Goal: Information Seeking & Learning: Learn about a topic

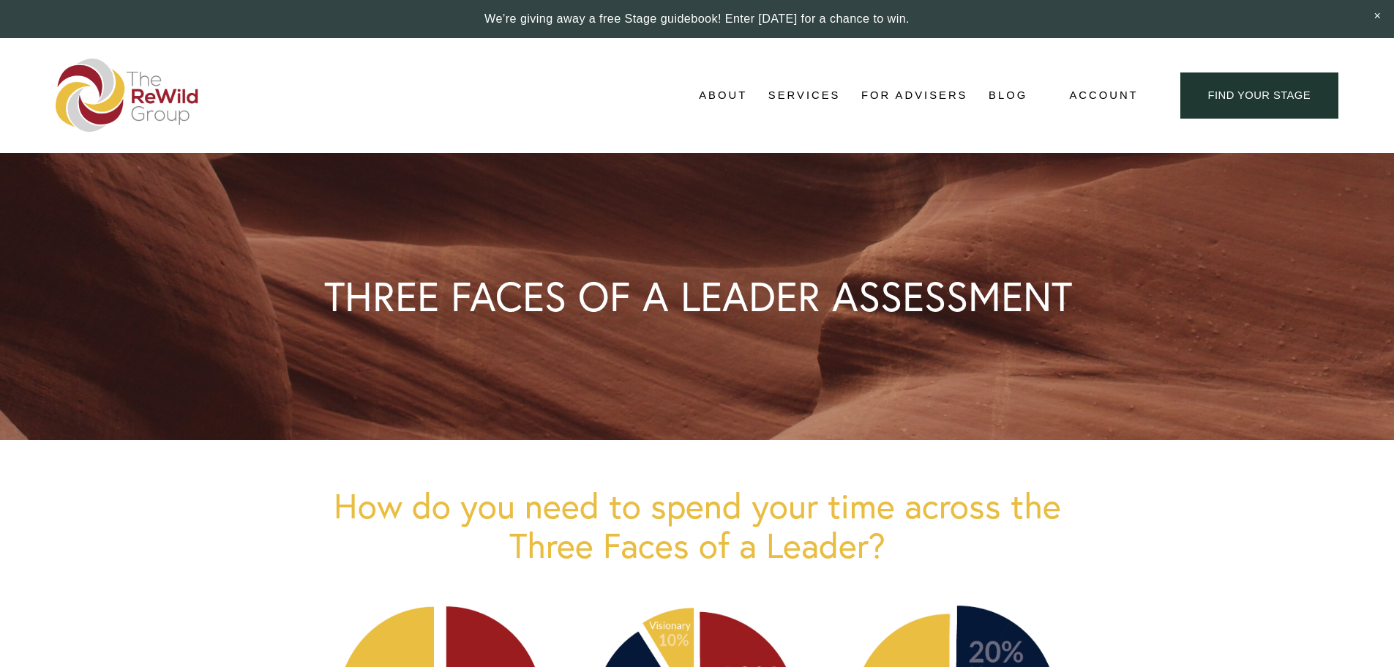
scroll to position [1435, 0]
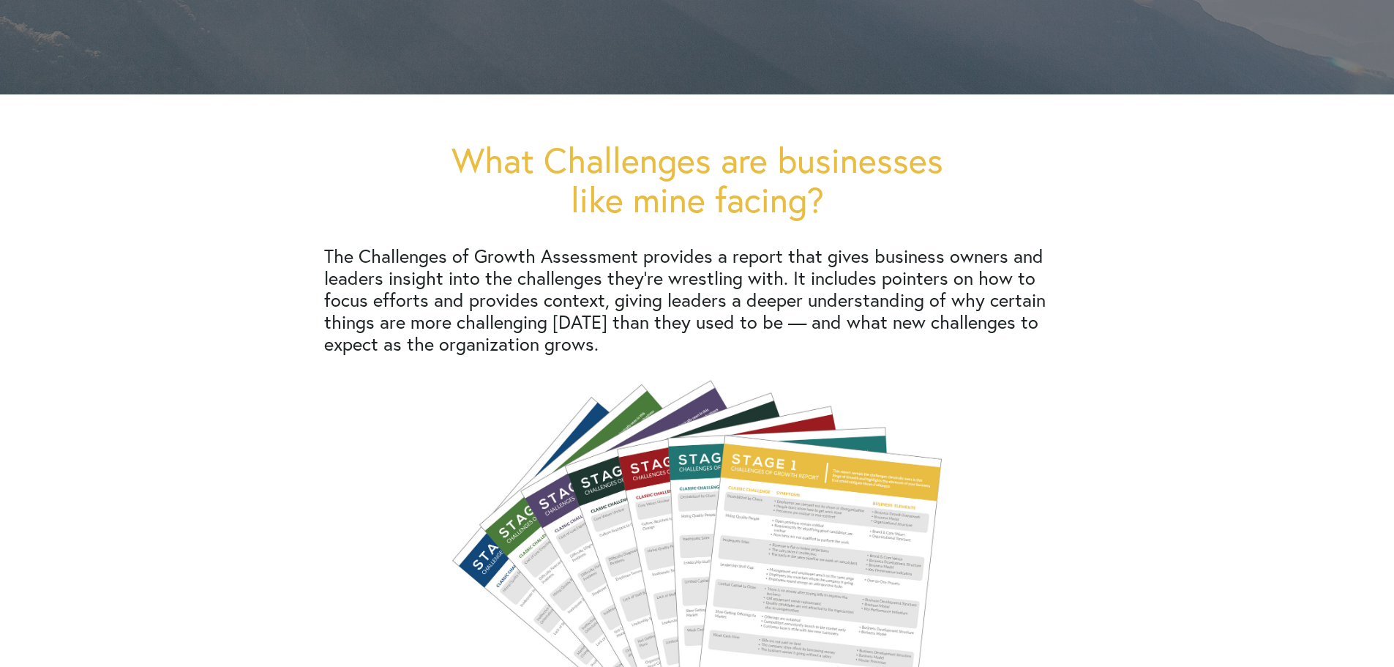
scroll to position [357, 0]
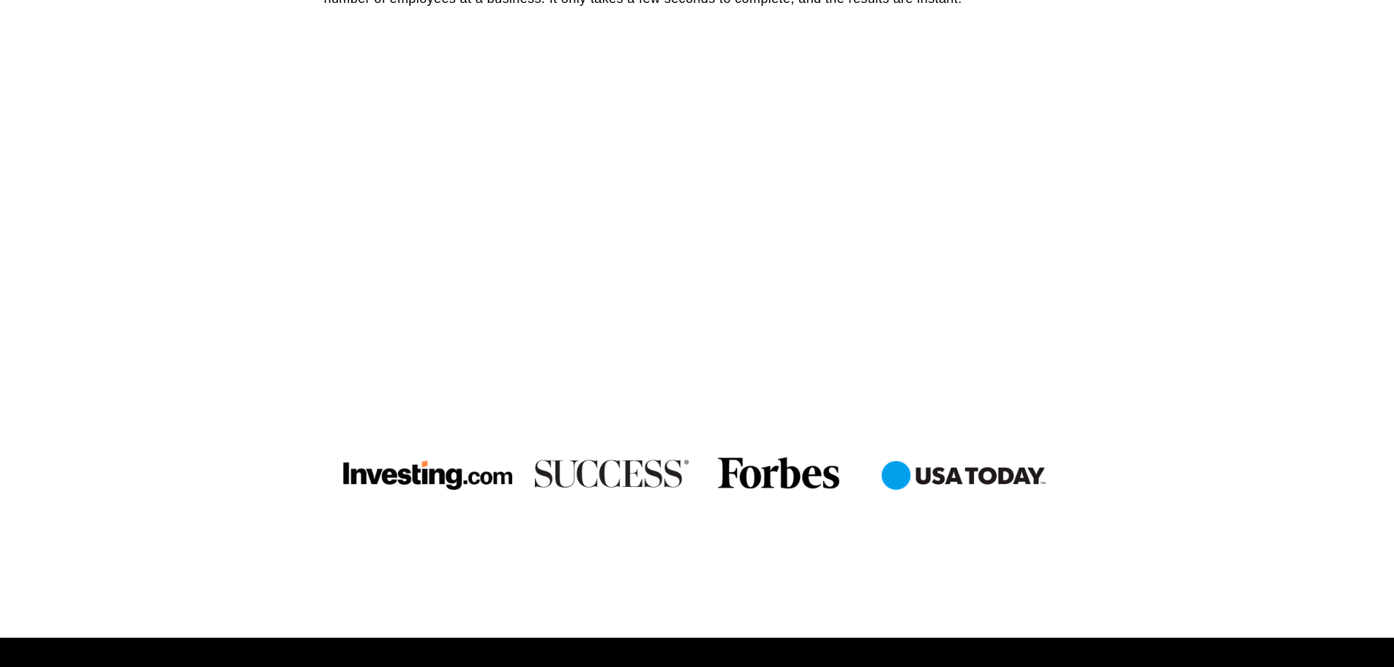
scroll to position [723, 0]
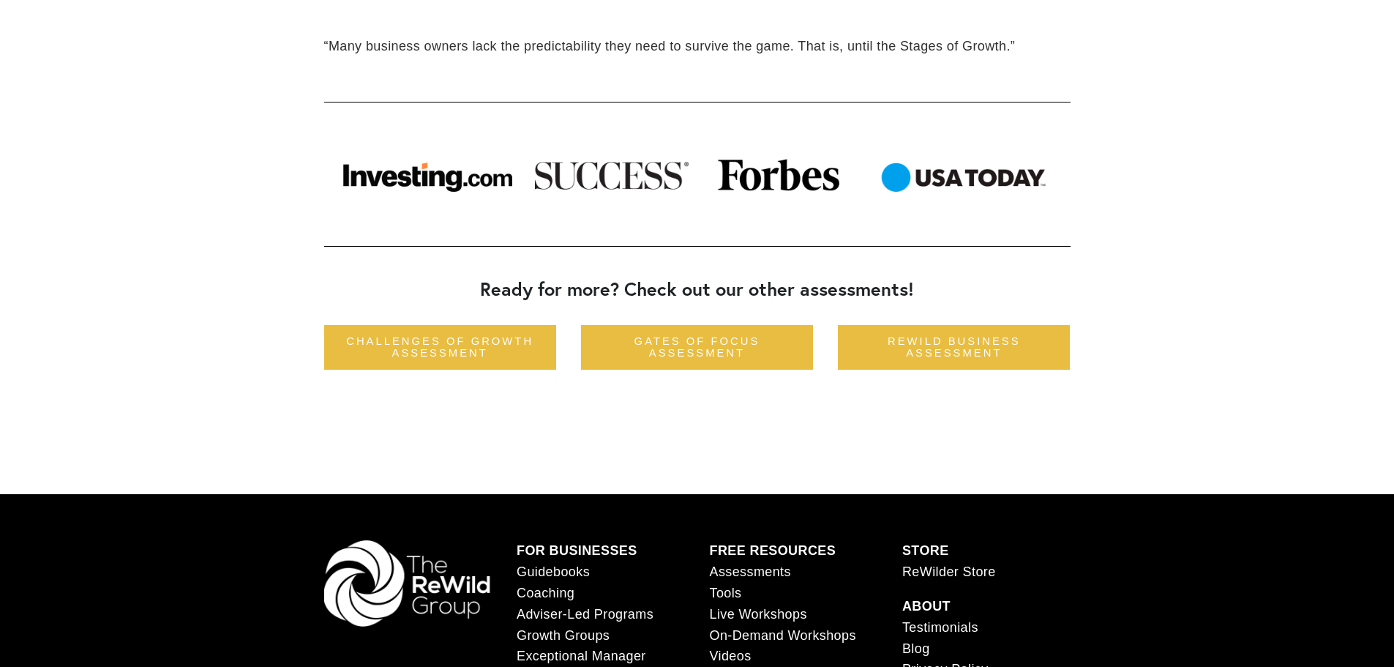
scroll to position [1318, 0]
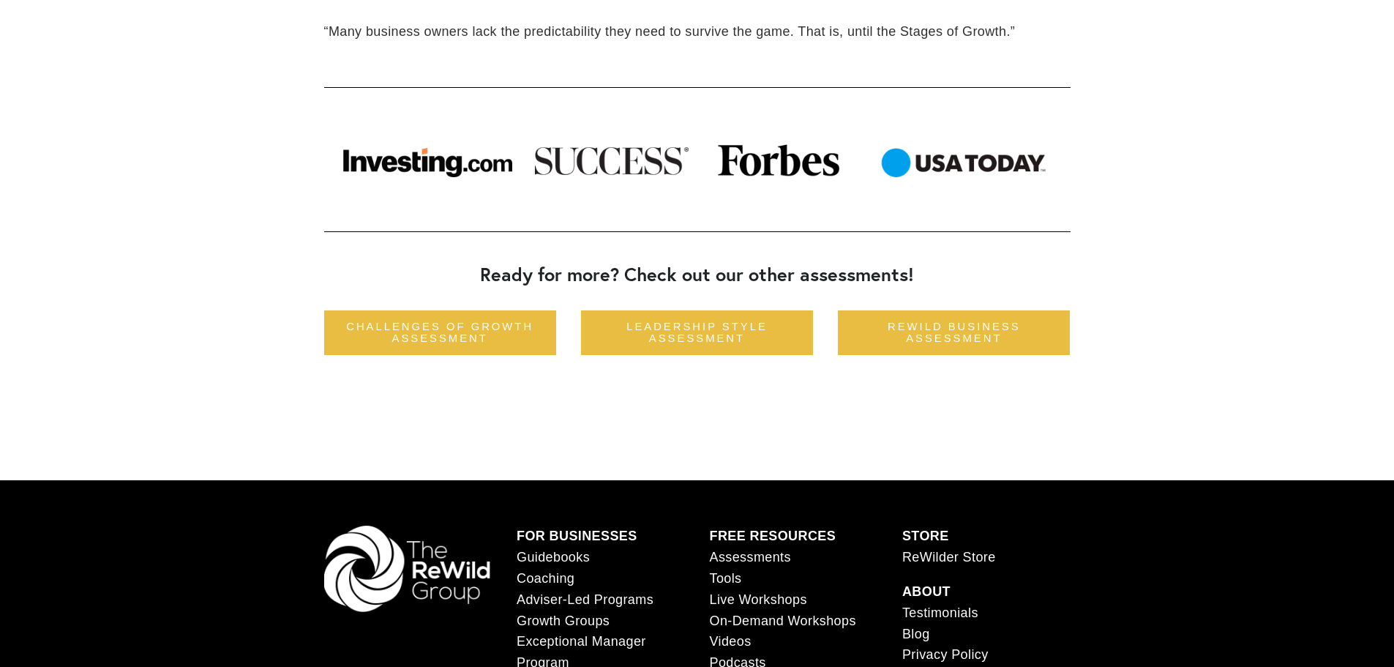
scroll to position [1244, 0]
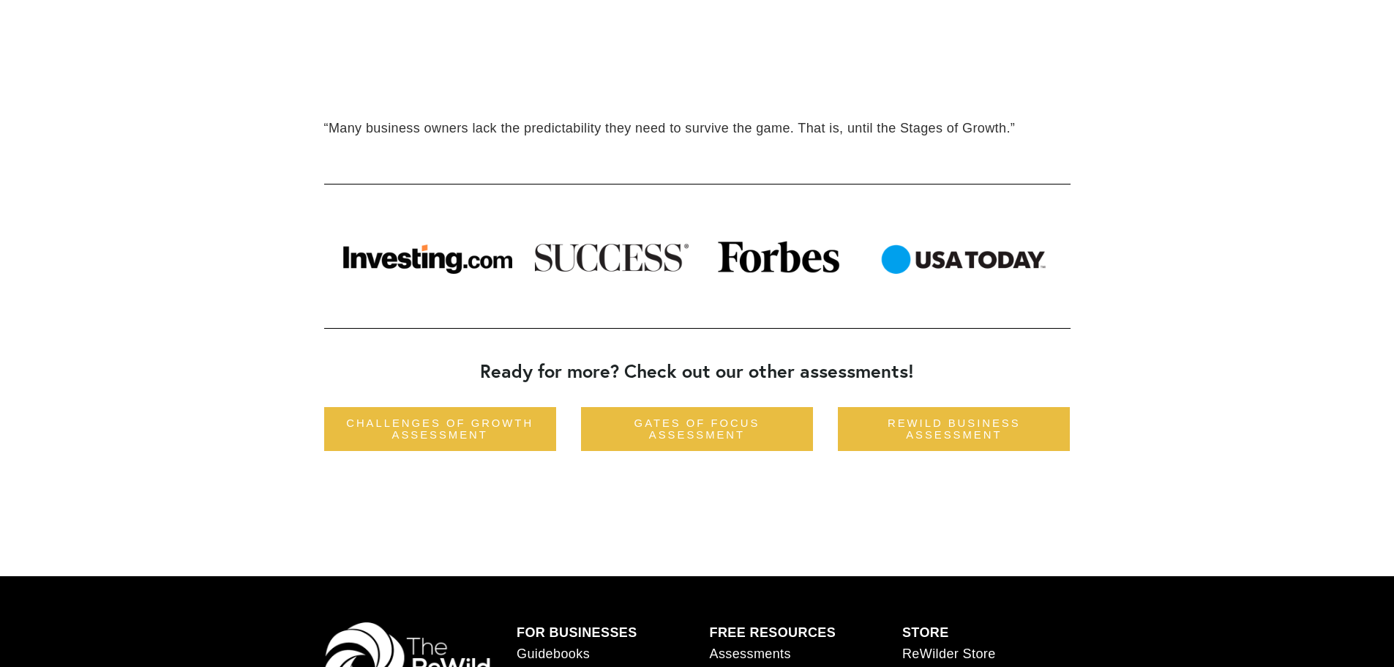
scroll to position [1339, 0]
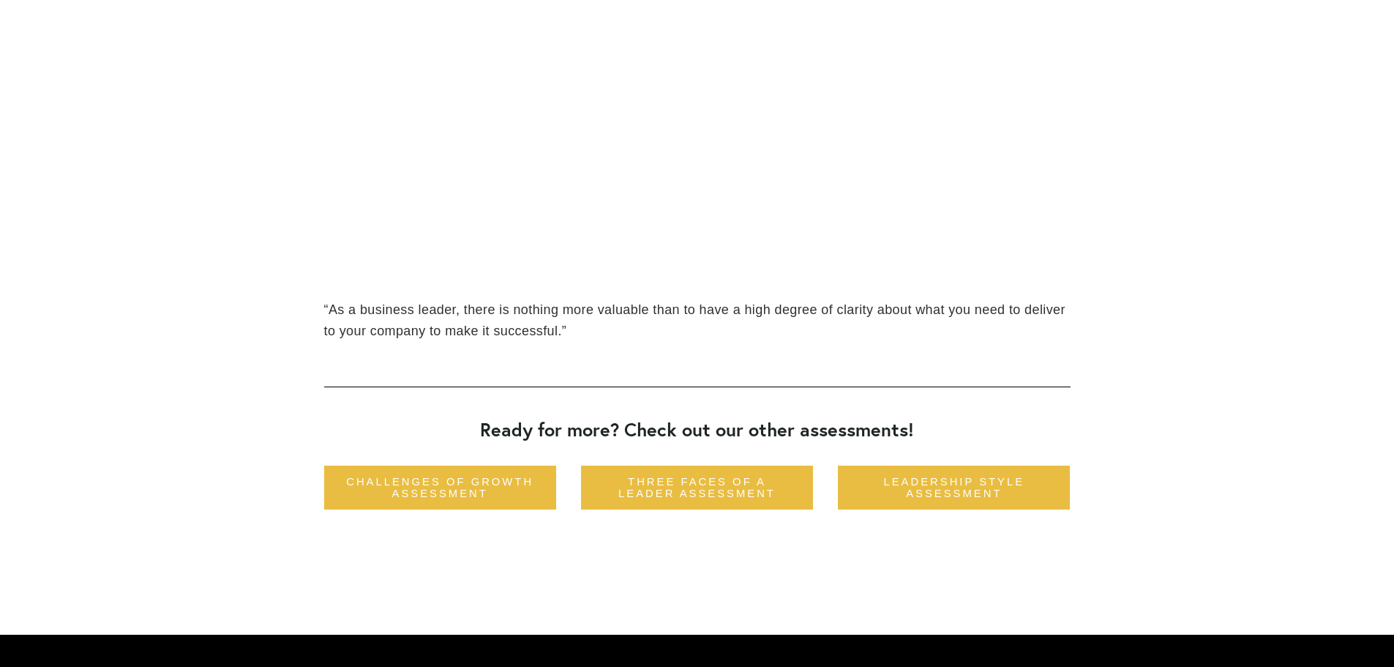
scroll to position [1170, 0]
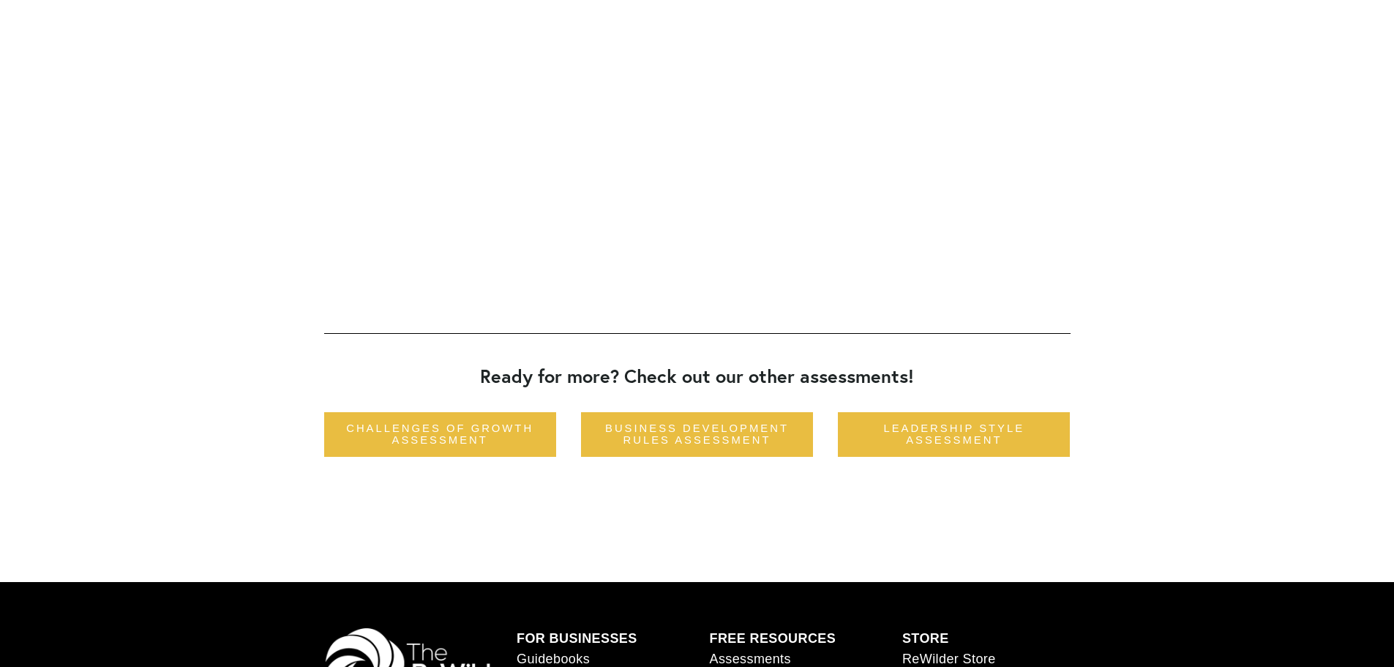
scroll to position [1098, 0]
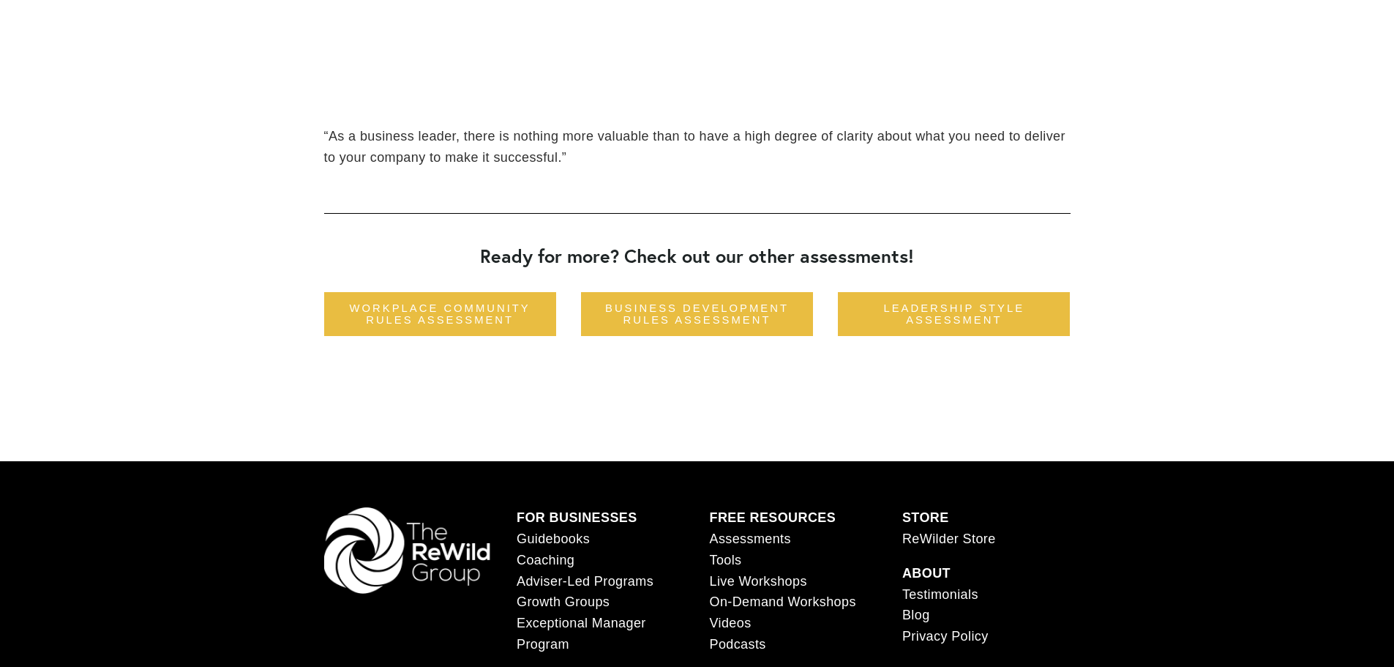
scroll to position [1318, 0]
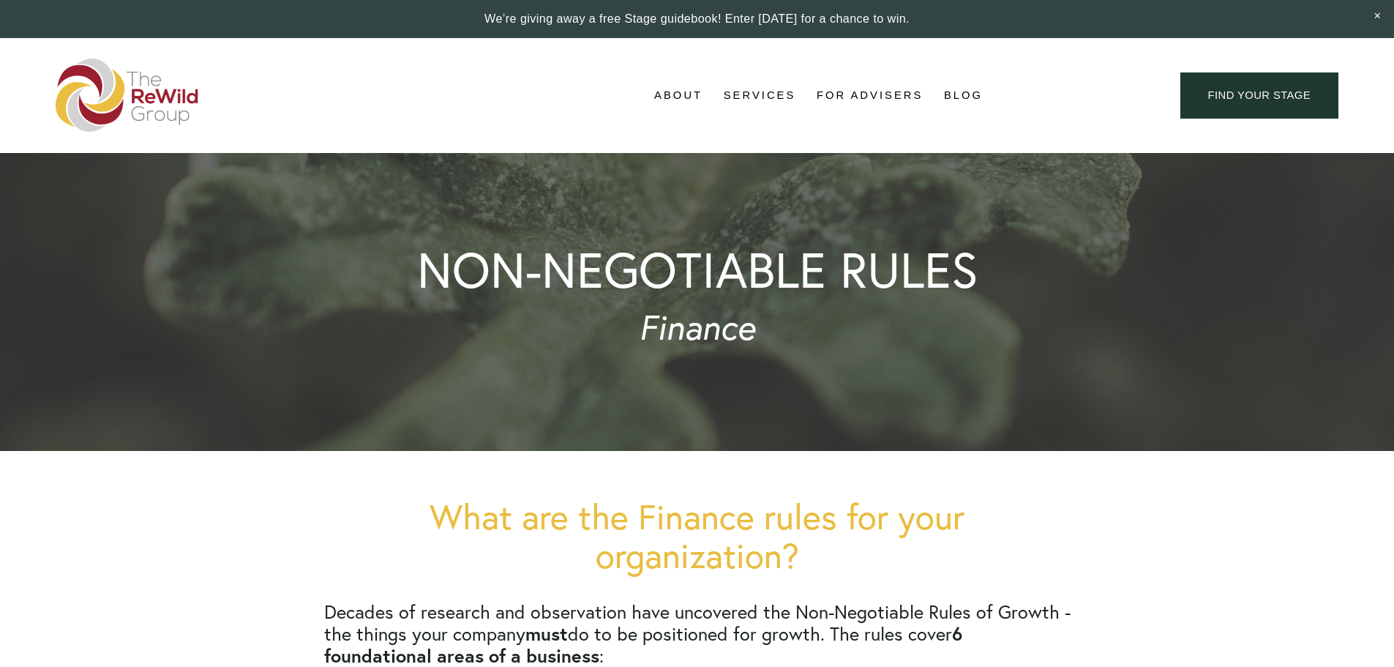
scroll to position [1244, 0]
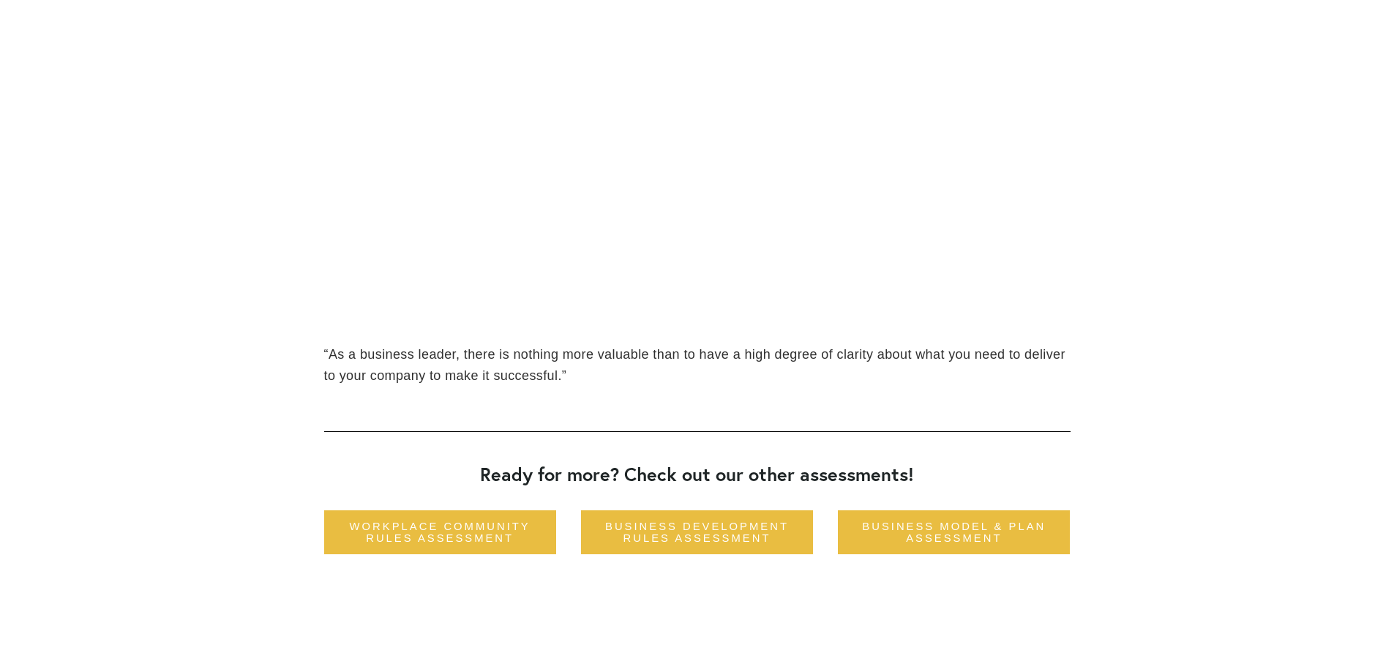
scroll to position [1096, 0]
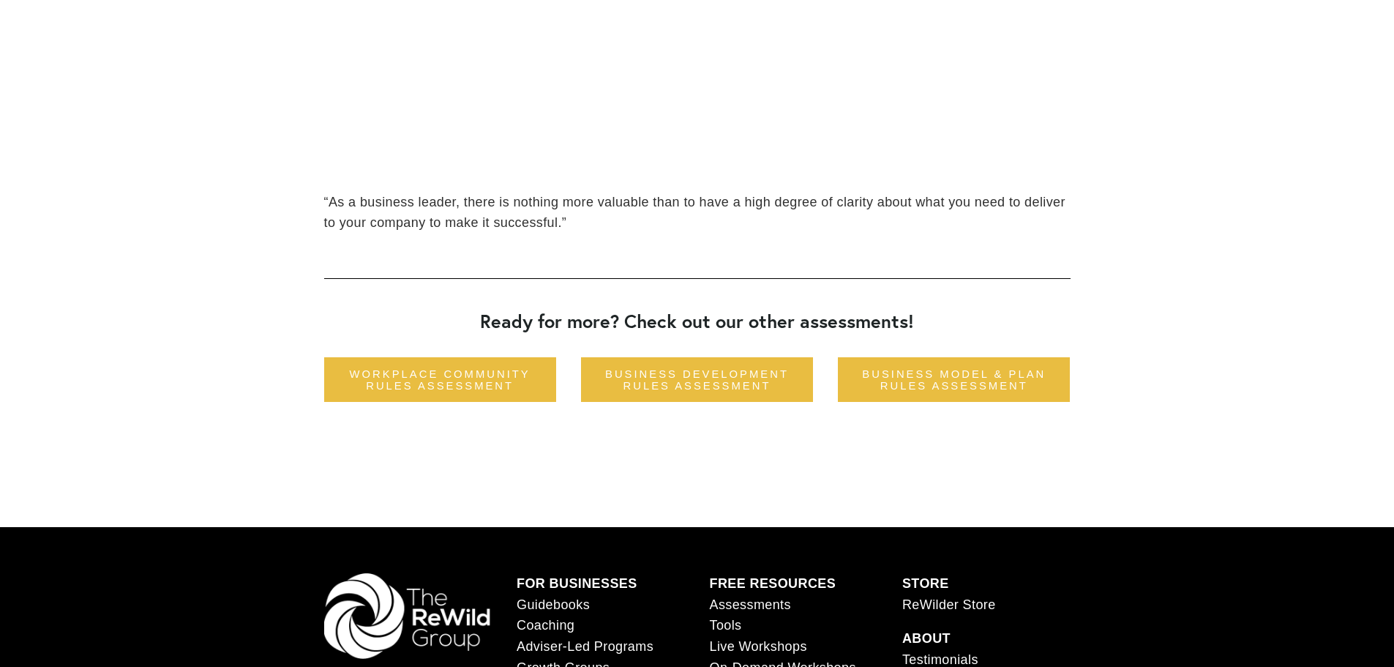
scroll to position [1257, 0]
